Goal: Task Accomplishment & Management: Manage account settings

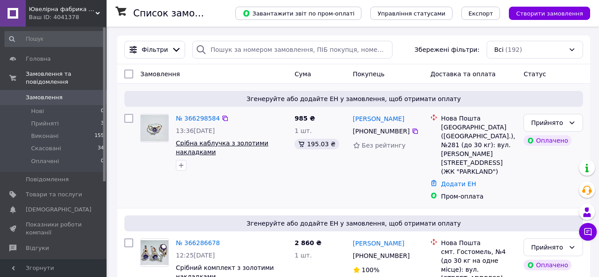
click at [200, 143] on span "Срібна каблучка з золотими накладками" at bounding box center [222, 148] width 92 height 16
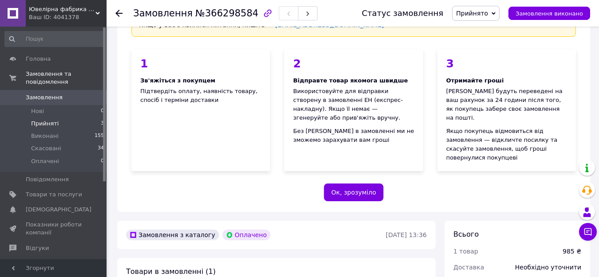
scroll to position [89, 0]
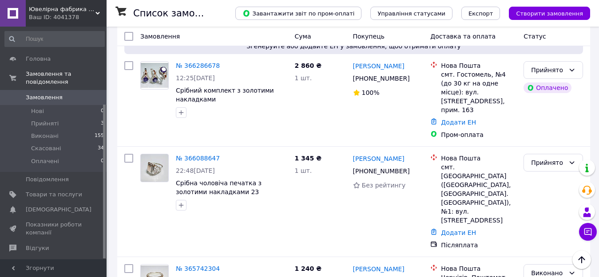
scroll to position [118, 0]
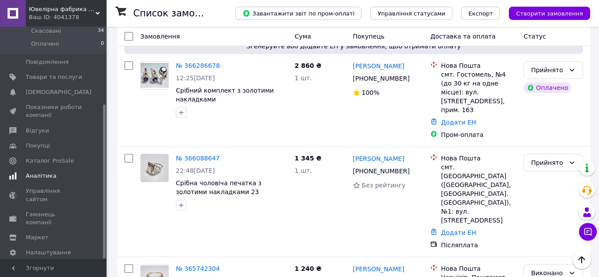
click at [43, 172] on span "Аналітика" at bounding box center [41, 176] width 31 height 8
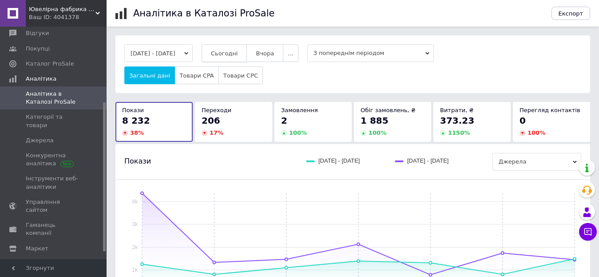
click at [232, 55] on span "Сьогодні" at bounding box center [224, 53] width 27 height 7
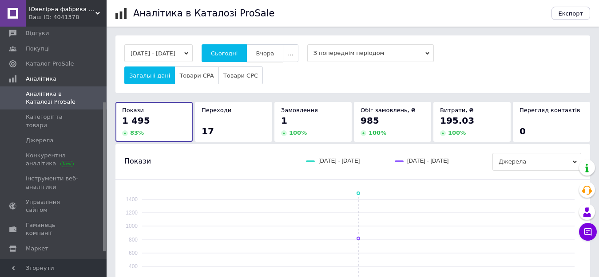
click at [274, 50] on span "Вчора" at bounding box center [265, 53] width 18 height 7
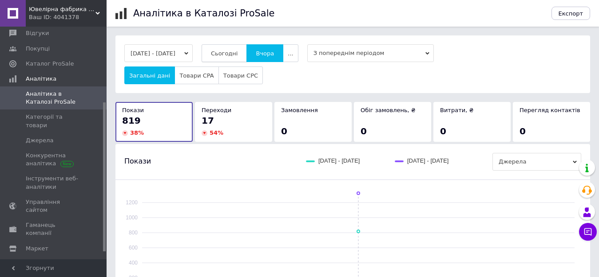
click at [238, 53] on span "Сьогодні" at bounding box center [224, 53] width 27 height 7
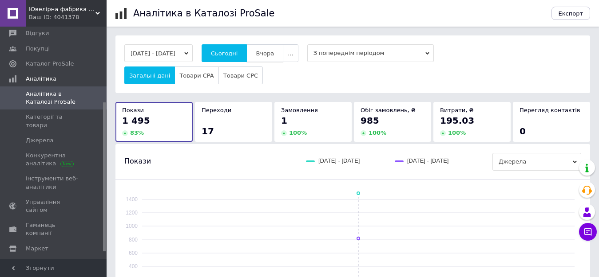
click at [274, 55] on span "Вчора" at bounding box center [265, 53] width 18 height 7
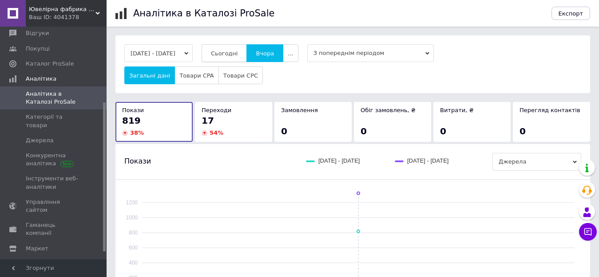
click at [238, 52] on span "Сьогодні" at bounding box center [224, 53] width 27 height 7
